Goal: Task Accomplishment & Management: Manage account settings

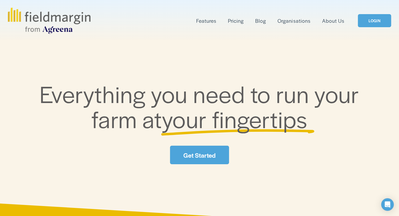
click at [378, 18] on link "LOGIN" at bounding box center [373, 20] width 33 height 13
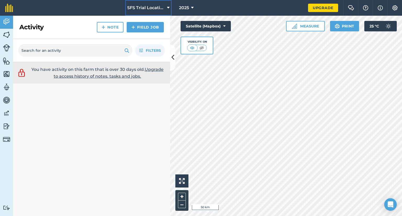
click at [152, 4] on button "SFS Trial Locations" at bounding box center [148, 8] width 47 height 16
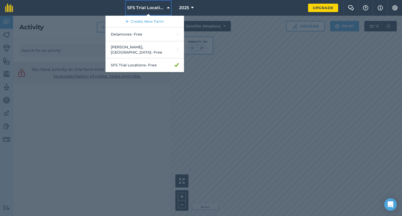
click at [153, 4] on button "SFS Trial Locations" at bounding box center [148, 8] width 47 height 16
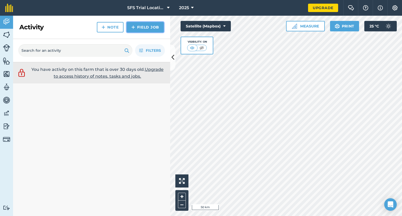
click at [142, 30] on link "Field Job" at bounding box center [145, 27] width 37 height 10
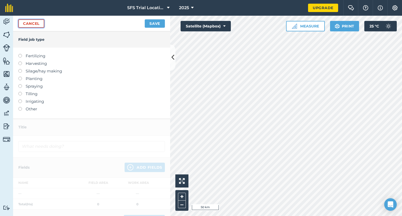
click at [28, 25] on link "Cancel" at bounding box center [31, 23] width 26 height 8
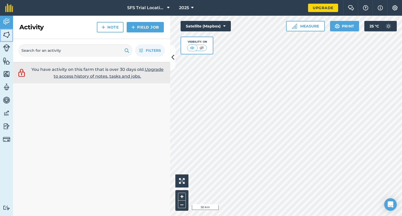
click at [5, 34] on img at bounding box center [6, 35] width 7 height 8
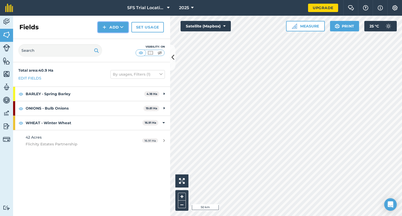
click at [117, 28] on button "Add" at bounding box center [113, 27] width 30 height 10
click at [113, 39] on link "Draw" at bounding box center [113, 39] width 29 height 12
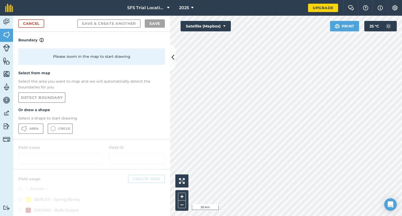
click at [101, 58] on div "Please zoom in the map to start drawing" at bounding box center [91, 56] width 147 height 16
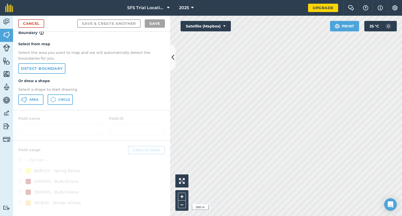
scroll to position [6, 0]
click at [55, 67] on link "Detect boundary" at bounding box center [41, 69] width 47 height 10
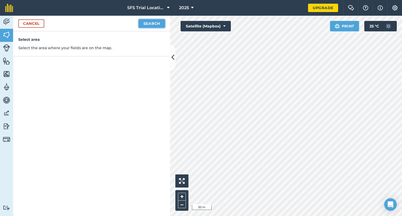
click at [149, 23] on button "Search" at bounding box center [152, 23] width 26 height 8
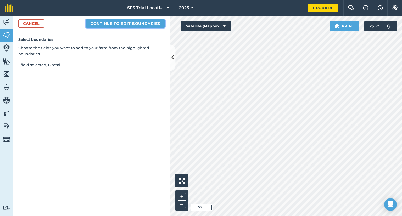
click at [116, 22] on button "Continue to edit boundaries" at bounding box center [125, 23] width 79 height 8
click at [134, 22] on button "Continue to name fields" at bounding box center [131, 23] width 68 height 8
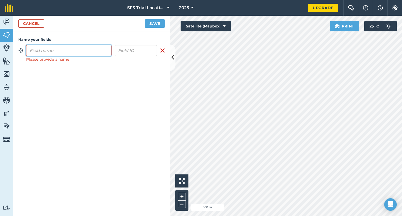
click at [72, 50] on input "text" at bounding box center [68, 50] width 85 height 11
type input "TBC"
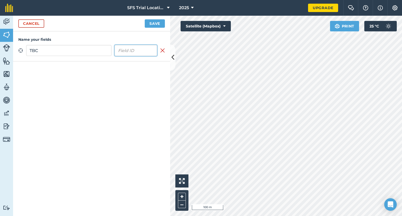
click at [136, 52] on input "text" at bounding box center [136, 50] width 43 height 11
click at [149, 23] on button "Save" at bounding box center [155, 23] width 20 height 8
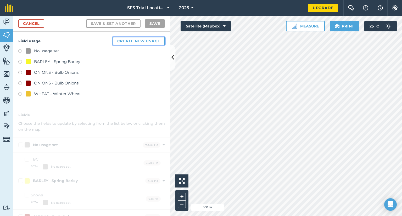
click at [142, 39] on button "Create new usage" at bounding box center [139, 41] width 52 height 8
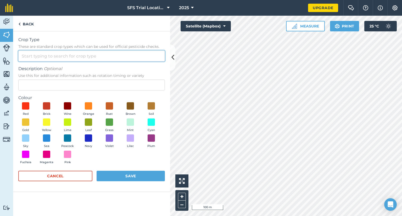
click at [53, 58] on input "Crop Type These are standard crop types which can be used for official pesticid…" at bounding box center [91, 56] width 147 height 11
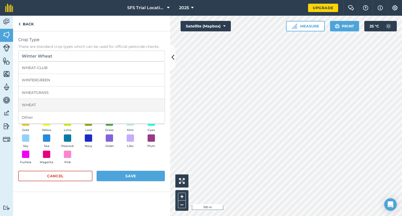
click at [41, 103] on li "WHEAT" at bounding box center [92, 105] width 146 height 12
type input "WHEAT"
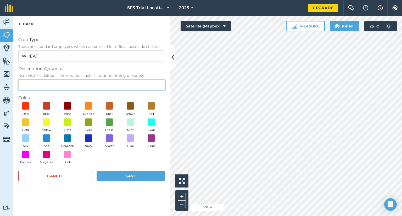
click at [35, 85] on input "Description Optional Use this for additional information such as rotation timin…" at bounding box center [91, 85] width 147 height 11
type input "Winter Wheat"
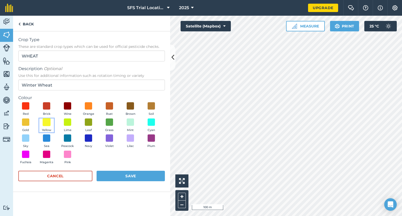
click at [45, 123] on span at bounding box center [47, 122] width 8 height 8
click at [29, 125] on span at bounding box center [26, 122] width 8 height 8
click at [119, 174] on button "Save" at bounding box center [131, 176] width 68 height 10
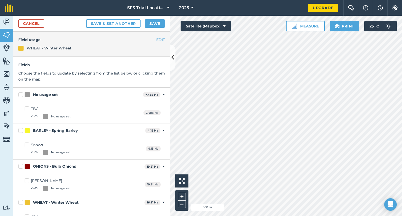
click at [155, 95] on span "7.488 Ha" at bounding box center [152, 95] width 18 height 6
click at [163, 94] on icon at bounding box center [164, 95] width 2 height 5
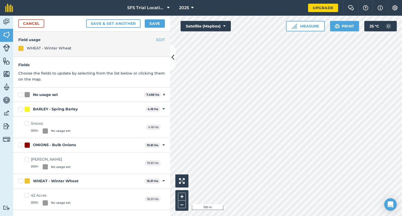
click at [162, 94] on div "No usage set 7.488 Ha Toggle showing No usage set fields" at bounding box center [91, 95] width 157 height 14
click at [165, 95] on div "No usage set 7.488 Ha Toggle showing No usage set fields" at bounding box center [91, 95] width 157 height 14
click at [164, 95] on icon at bounding box center [164, 95] width 1 height 5
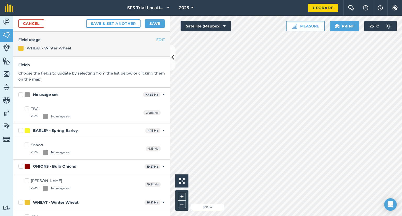
click at [31, 96] on div "No usage set" at bounding box center [83, 95] width 116 height 6
click at [22, 96] on input "No usage set" at bounding box center [19, 93] width 3 height 3
checkbox input "true"
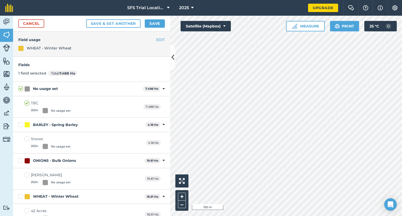
click at [86, 41] on h4 "Field usage" at bounding box center [91, 40] width 147 height 6
click at [53, 43] on div "EDIT Field usage WHEAT - Winter Wheat" at bounding box center [91, 44] width 157 height 25
click at [36, 46] on div "WHEAT - Winter Wheat" at bounding box center [49, 48] width 45 height 6
click at [35, 40] on h4 "Field usage" at bounding box center [91, 40] width 147 height 6
click at [160, 39] on button "EDIT" at bounding box center [160, 40] width 9 height 6
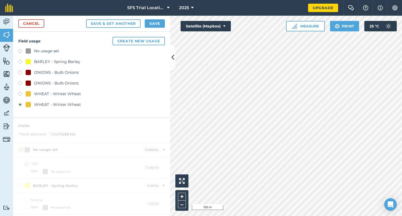
click at [22, 104] on label at bounding box center [21, 105] width 7 height 5
click at [33, 104] on div "WHEAT - Winter Wheat" at bounding box center [53, 105] width 55 height 6
click at [37, 50] on div "No usage set" at bounding box center [46, 51] width 25 height 6
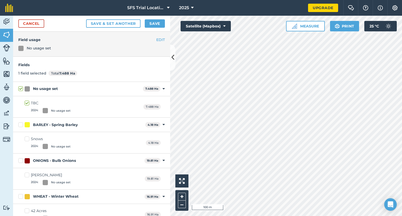
click at [155, 86] on span "7.488 Ha" at bounding box center [152, 89] width 18 height 6
click at [30, 88] on div "No usage set" at bounding box center [83, 89] width 116 height 6
click at [22, 88] on input "No usage set" at bounding box center [19, 87] width 3 height 3
checkbox input "false"
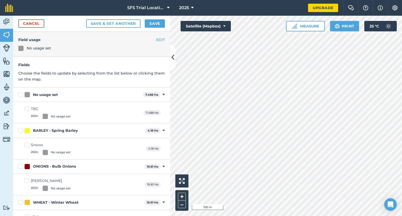
click at [35, 95] on div "No usage set" at bounding box center [45, 95] width 25 height 6
click at [22, 95] on input "No usage set" at bounding box center [19, 93] width 3 height 3
checkbox input "true"
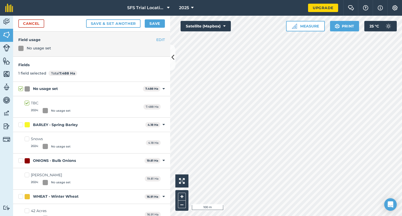
click at [62, 110] on div "No usage set" at bounding box center [61, 111] width 20 height 4
click at [28, 104] on input "TBC 2024 : No usage set" at bounding box center [26, 102] width 3 height 3
checkbox input "false"
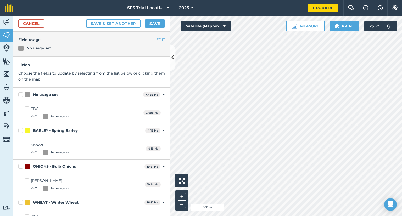
click at [65, 116] on div "No usage set" at bounding box center [61, 117] width 20 height 4
click at [28, 110] on input "TBC 2024 : No usage set" at bounding box center [26, 107] width 3 height 3
checkbox input "true"
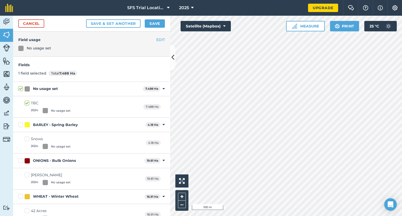
click at [164, 39] on div "EDIT Field usage No usage set" at bounding box center [91, 44] width 157 height 25
click at [157, 38] on button "EDIT" at bounding box center [160, 40] width 9 height 6
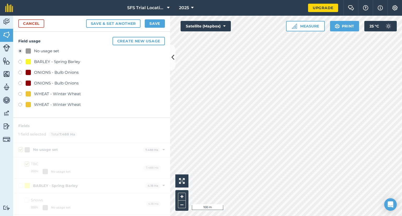
click at [20, 95] on label at bounding box center [21, 94] width 7 height 5
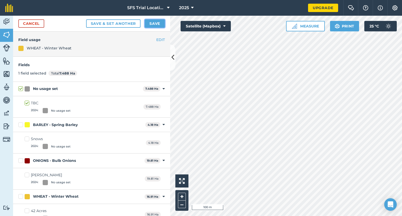
click at [151, 24] on button "Save" at bounding box center [155, 23] width 20 height 8
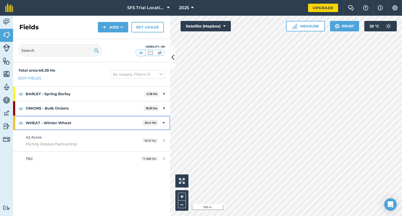
click at [164, 121] on icon at bounding box center [164, 123] width 2 height 6
click at [164, 121] on icon at bounding box center [164, 123] width 1 height 6
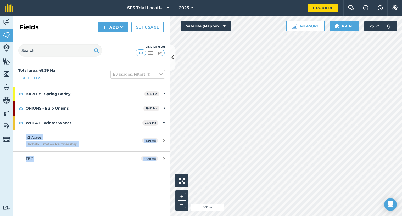
click at [91, 177] on div "Total area : 48.39 Ha Edit fields By usages, Filters (1) BARLEY - Spring Barley…" at bounding box center [91, 139] width 157 height 154
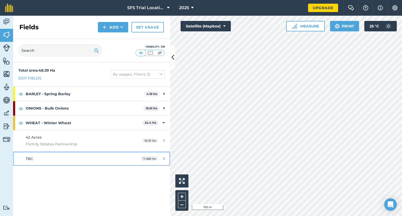
click at [90, 162] on link "TBC 7.488 Ha" at bounding box center [91, 159] width 157 height 14
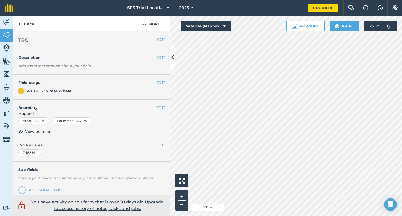
click at [31, 41] on h2 "TBC" at bounding box center [87, 40] width 138 height 7
click at [27, 39] on span "TBC" at bounding box center [23, 40] width 10 height 7
click at [158, 38] on button "EDIT" at bounding box center [160, 40] width 9 height 6
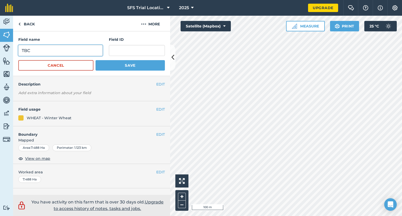
click at [45, 49] on input "TBC" at bounding box center [60, 50] width 84 height 11
drag, startPoint x: 34, startPoint y: 50, endPoint x: 10, endPoint y: 50, distance: 23.8
click at [8, 50] on div "Activity Fields Livestock Features Maps Team Vehicles Data Reporting Billing Tu…" at bounding box center [201, 116] width 402 height 201
drag, startPoint x: 51, startPoint y: 50, endPoint x: 37, endPoint y: 51, distance: 13.9
click at [37, 51] on input "TG Gilbrert" at bounding box center [60, 50] width 84 height 11
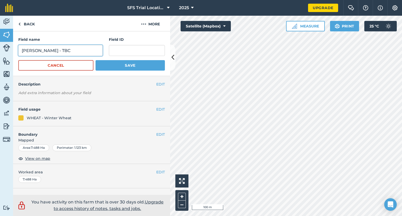
type input "TG Gilbert - TBC"
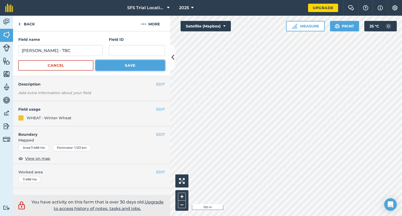
click at [116, 66] on button "Save" at bounding box center [130, 65] width 69 height 10
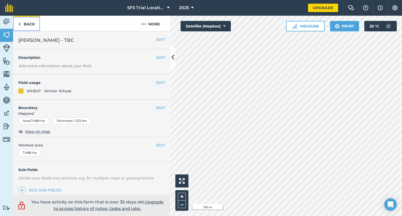
click at [16, 19] on link "Back" at bounding box center [26, 23] width 27 height 15
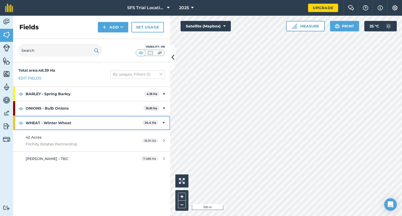
click at [166, 122] on div "WHEAT - Winter Wheat 24.4 Ha" at bounding box center [91, 123] width 157 height 14
click at [164, 122] on icon at bounding box center [164, 123] width 1 height 6
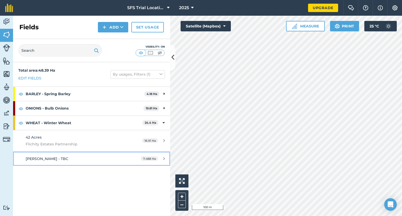
click at [120, 159] on div "TG Gilbert - TBC" at bounding box center [75, 159] width 99 height 6
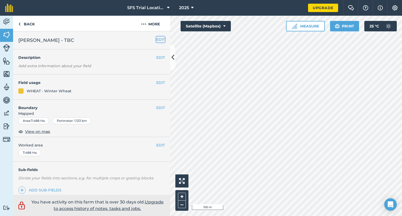
click at [156, 39] on button "EDIT" at bounding box center [160, 40] width 9 height 6
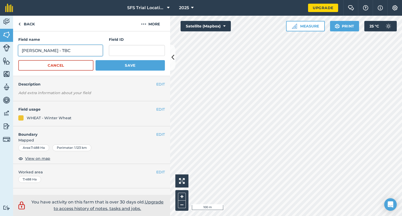
click at [71, 52] on input "TG Gilbert - TBC" at bounding box center [60, 50] width 84 height 11
drag, startPoint x: 48, startPoint y: 52, endPoint x: 0, endPoint y: 53, distance: 48.0
click at [0, 53] on div "Activity Fields Livestock Features Maps Team Vehicles Data Reporting Billing Tu…" at bounding box center [201, 116] width 402 height 201
type input "TBC"
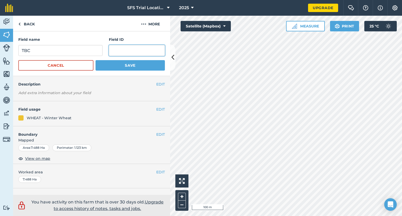
click at [134, 50] on input "text" at bounding box center [137, 50] width 56 height 11
paste input "TG Gilbert -"
type input "TG Gilbert"
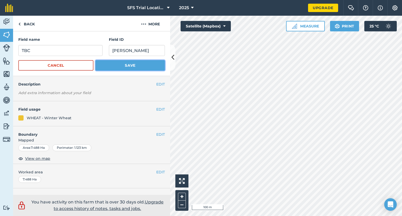
click at [136, 63] on button "Save" at bounding box center [130, 65] width 69 height 10
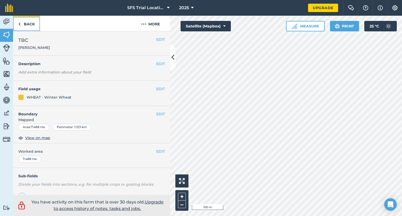
click at [20, 23] on img at bounding box center [19, 24] width 2 height 6
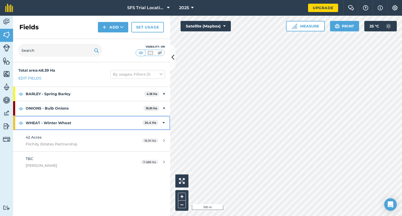
click at [161, 122] on div "WHEAT - Winter Wheat 24.4 Ha" at bounding box center [91, 123] width 157 height 14
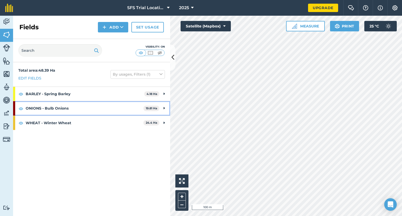
click at [165, 107] on icon at bounding box center [164, 109] width 1 height 6
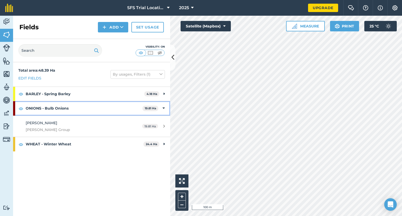
click at [165, 107] on icon at bounding box center [164, 109] width 2 height 6
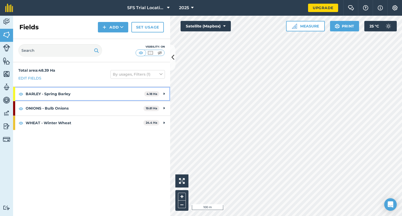
click at [162, 95] on div "BARLEY - Spring Barley 4.18 Ha" at bounding box center [91, 94] width 157 height 14
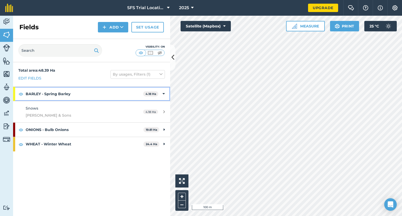
click at [163, 95] on icon at bounding box center [164, 94] width 2 height 6
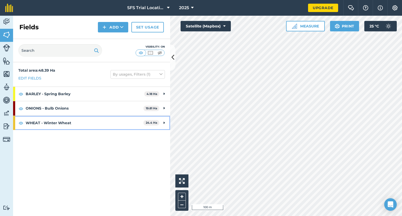
click at [164, 121] on icon at bounding box center [164, 123] width 1 height 6
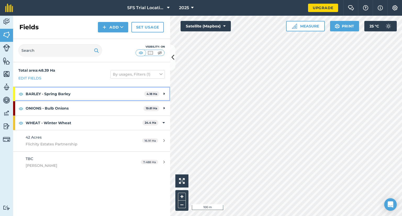
click at [161, 95] on div "BARLEY - Spring Barley 4.18 Ha" at bounding box center [91, 94] width 157 height 14
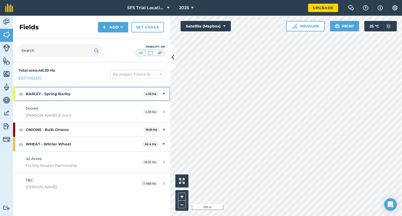
click at [162, 93] on div "BARLEY - Spring Barley 4.18 Ha" at bounding box center [91, 94] width 157 height 14
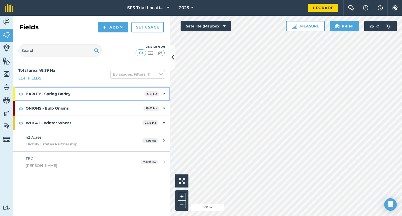
click at [162, 93] on div "BARLEY - Spring Barley 4.18 Ha" at bounding box center [91, 94] width 157 height 14
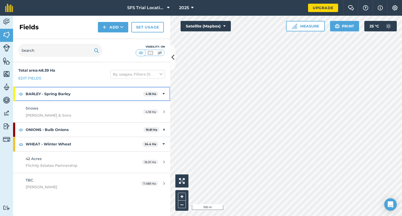
click at [162, 93] on div "BARLEY - Spring Barley 4.18 Ha" at bounding box center [91, 94] width 157 height 14
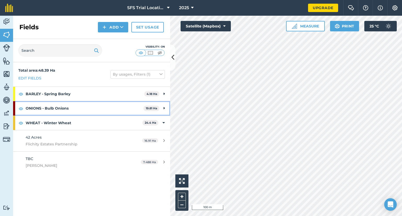
click at [164, 108] on icon at bounding box center [164, 109] width 1 height 6
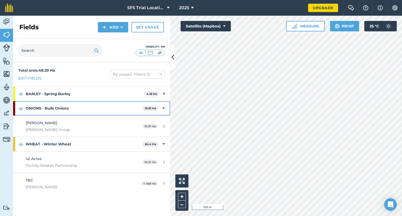
click at [162, 107] on div "ONIONS - Bulb Onions 19.81 Ha" at bounding box center [91, 108] width 157 height 14
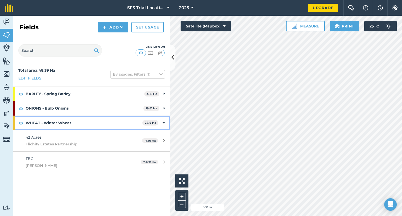
click at [161, 121] on div "WHEAT - Winter Wheat 24.4 Ha" at bounding box center [91, 123] width 157 height 14
click at [165, 123] on icon at bounding box center [164, 123] width 1 height 6
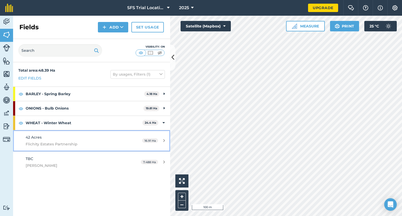
click at [117, 138] on div "42 Acres Flichity Estates Partnership" at bounding box center [75, 141] width 99 height 13
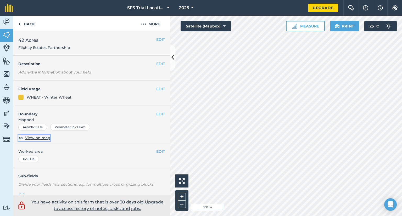
click at [39, 137] on span "View on map" at bounding box center [37, 138] width 25 height 6
click at [24, 23] on link "Back" at bounding box center [26, 23] width 27 height 15
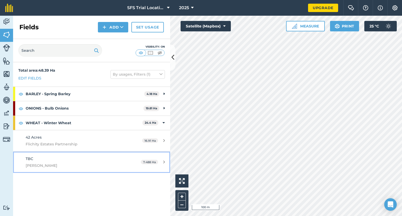
click at [158, 156] on link "TBC TG Gilbert 7.488 Ha" at bounding box center [91, 162] width 157 height 21
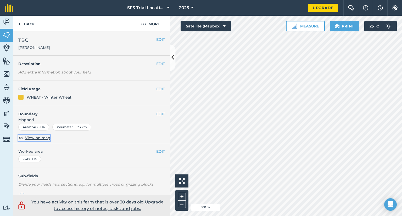
click at [38, 138] on span "View on map" at bounding box center [37, 138] width 25 height 6
